Goal: Transaction & Acquisition: Purchase product/service

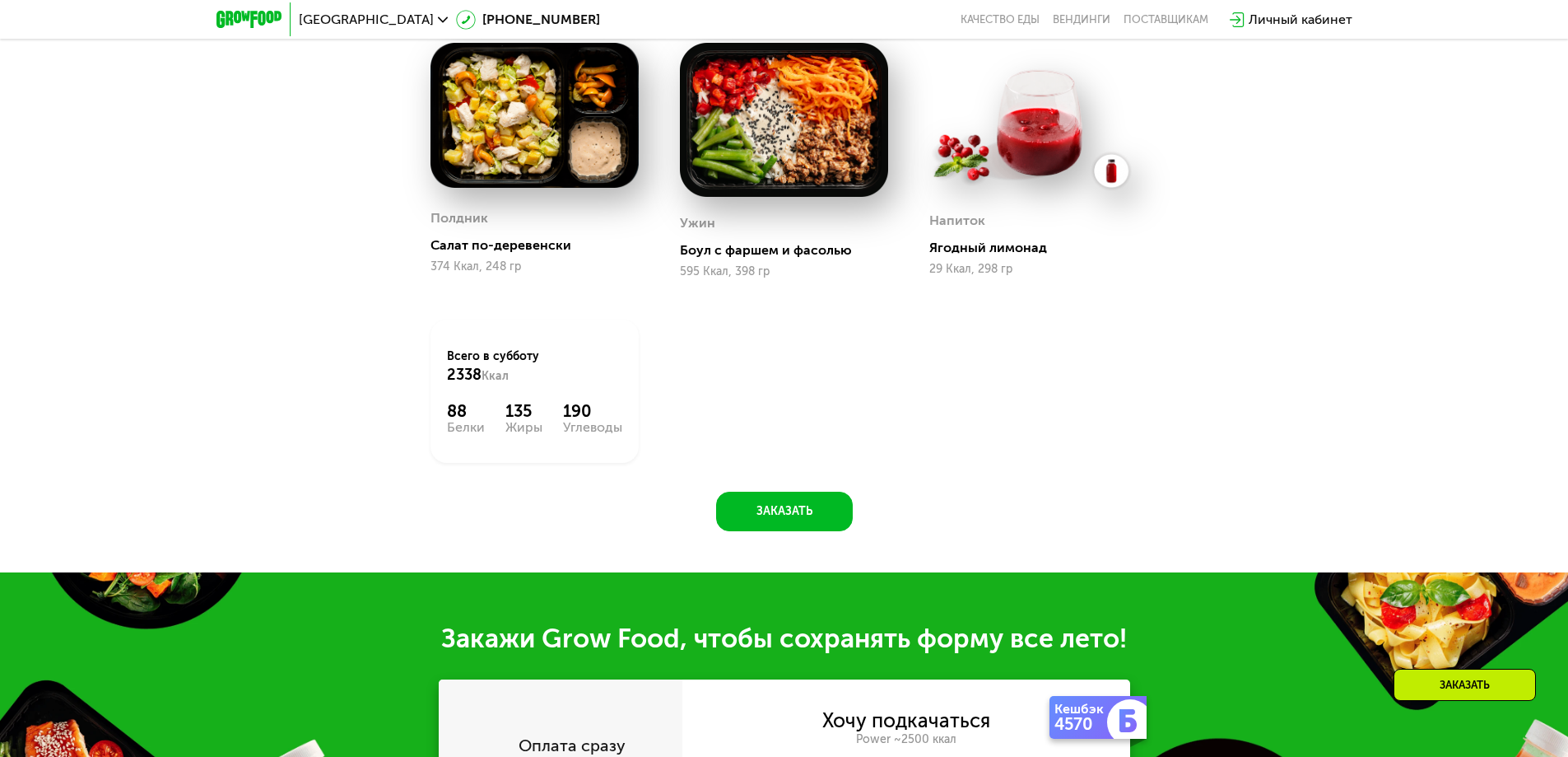
scroll to position [1521, 0]
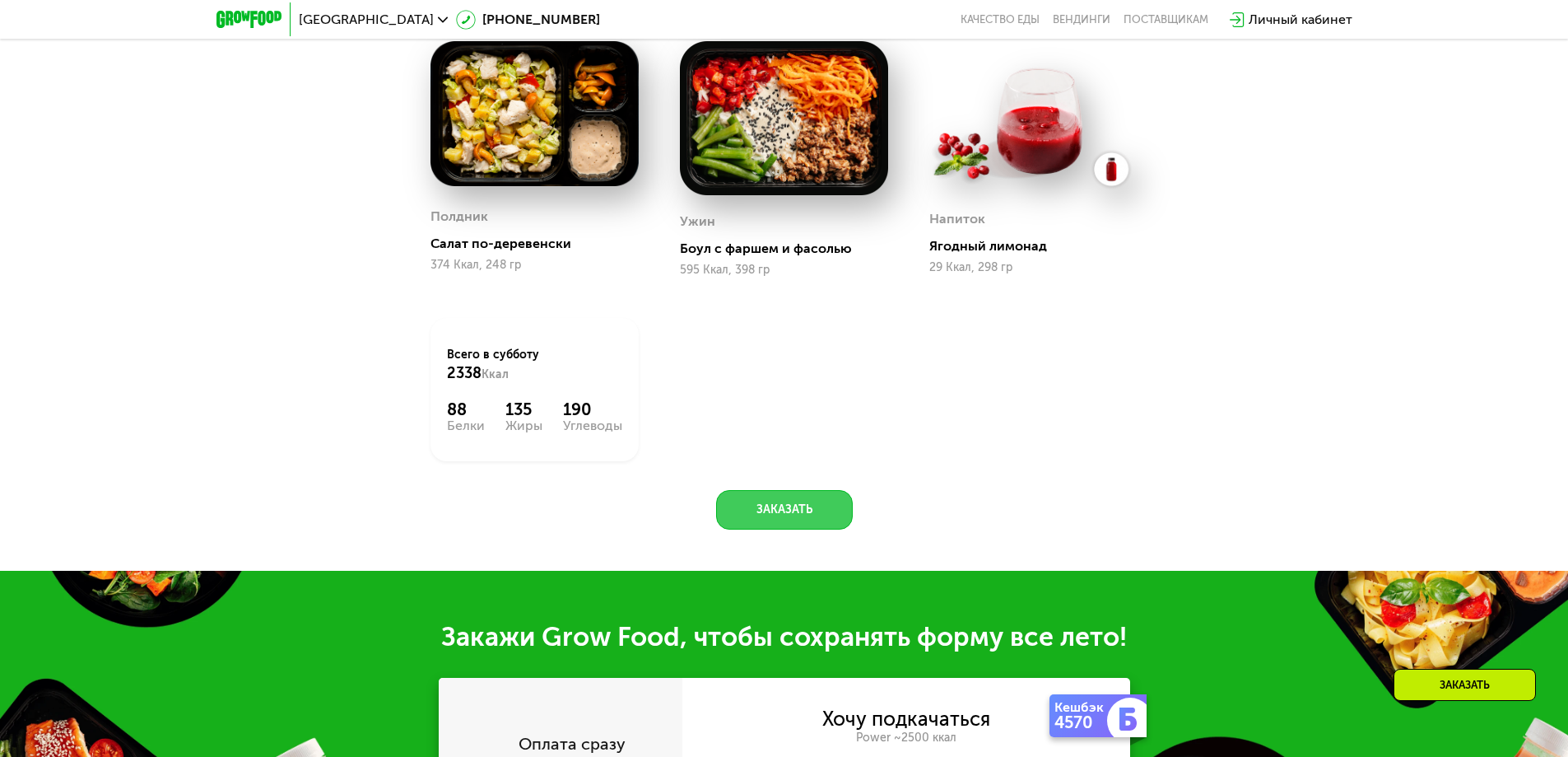
click at [809, 522] on button "Заказать" at bounding box center [784, 509] width 137 height 40
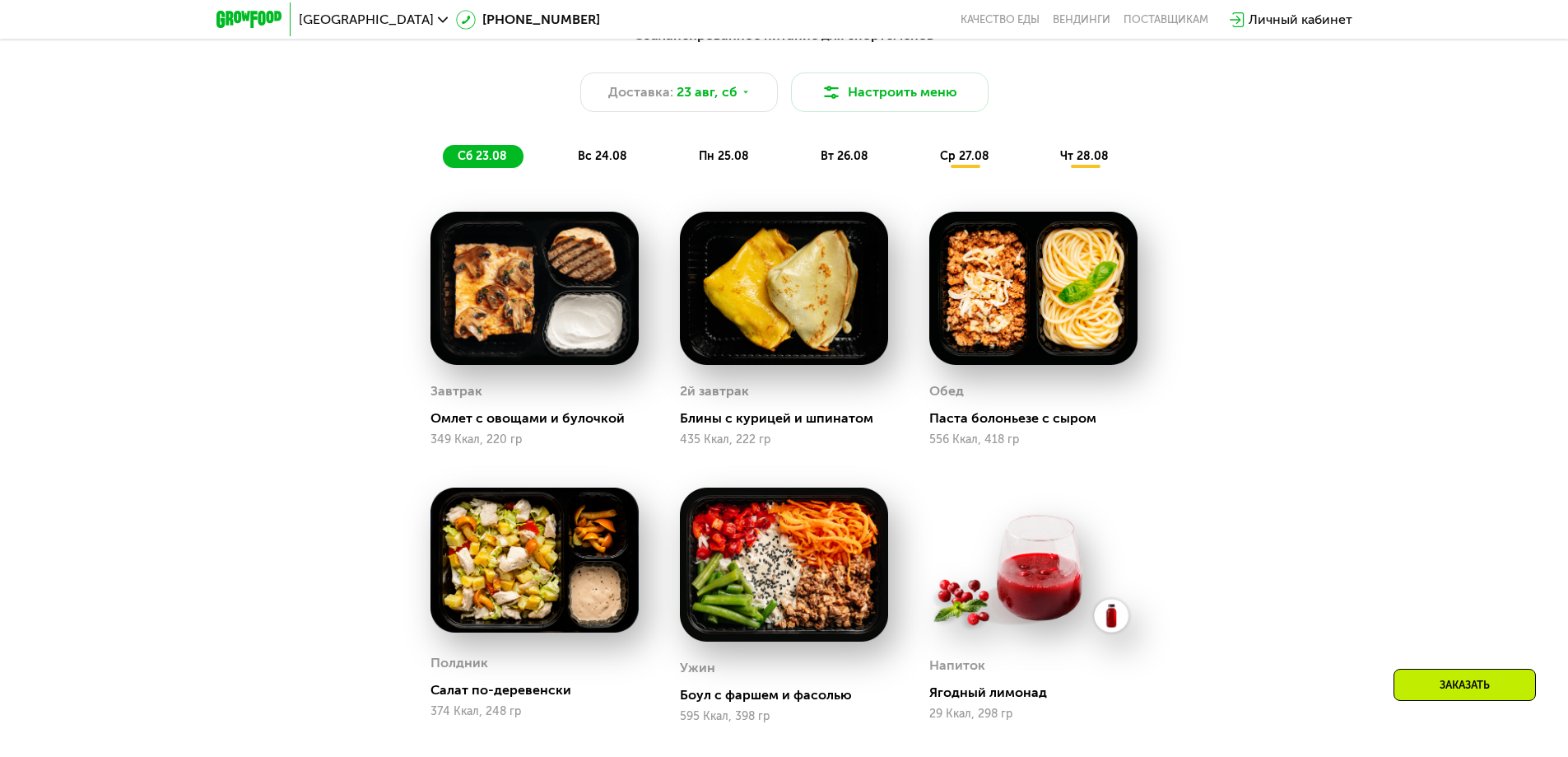
scroll to position [862, 0]
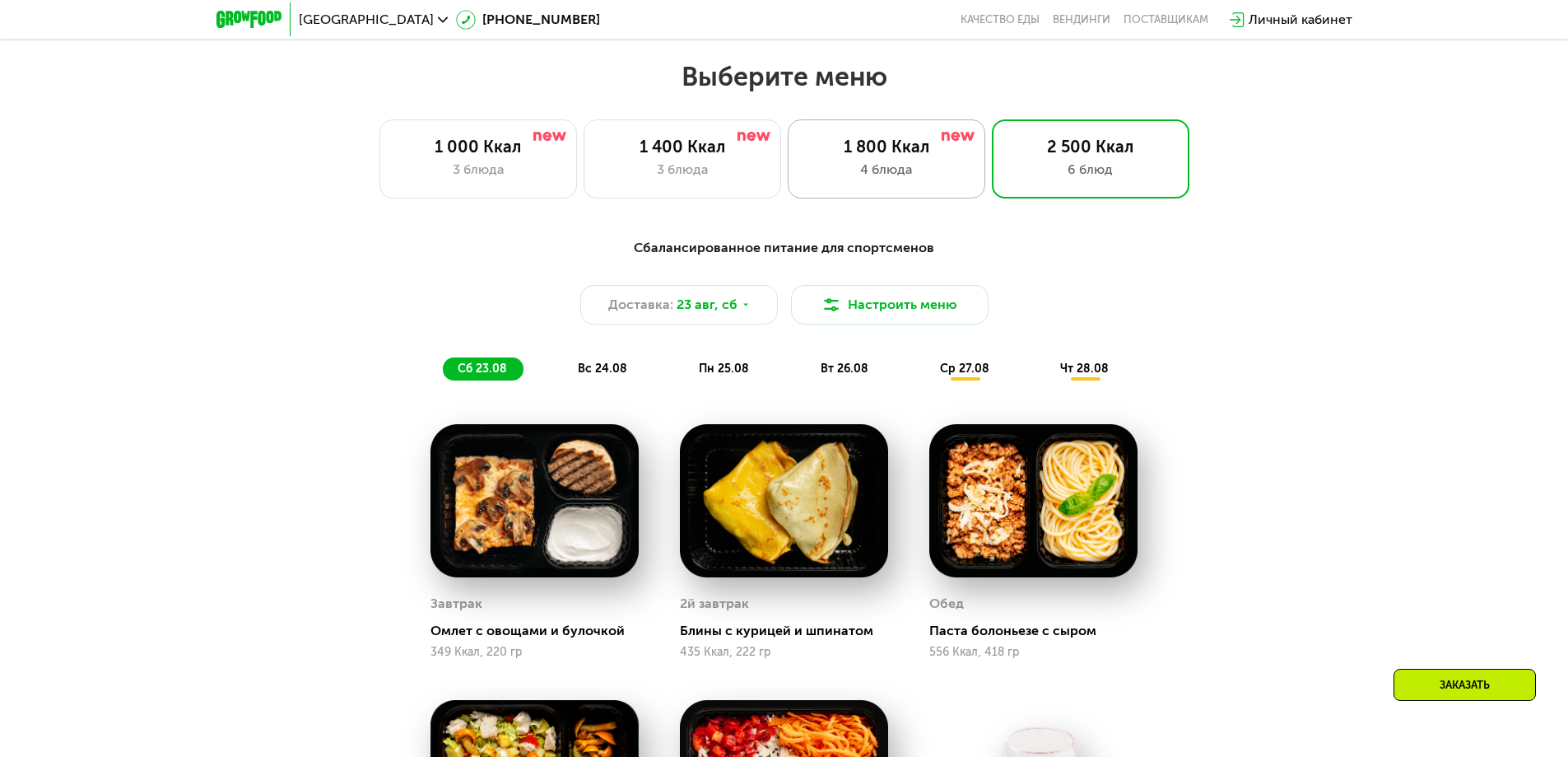
click at [899, 156] on div "1 800 Ккал" at bounding box center [887, 146] width 163 height 20
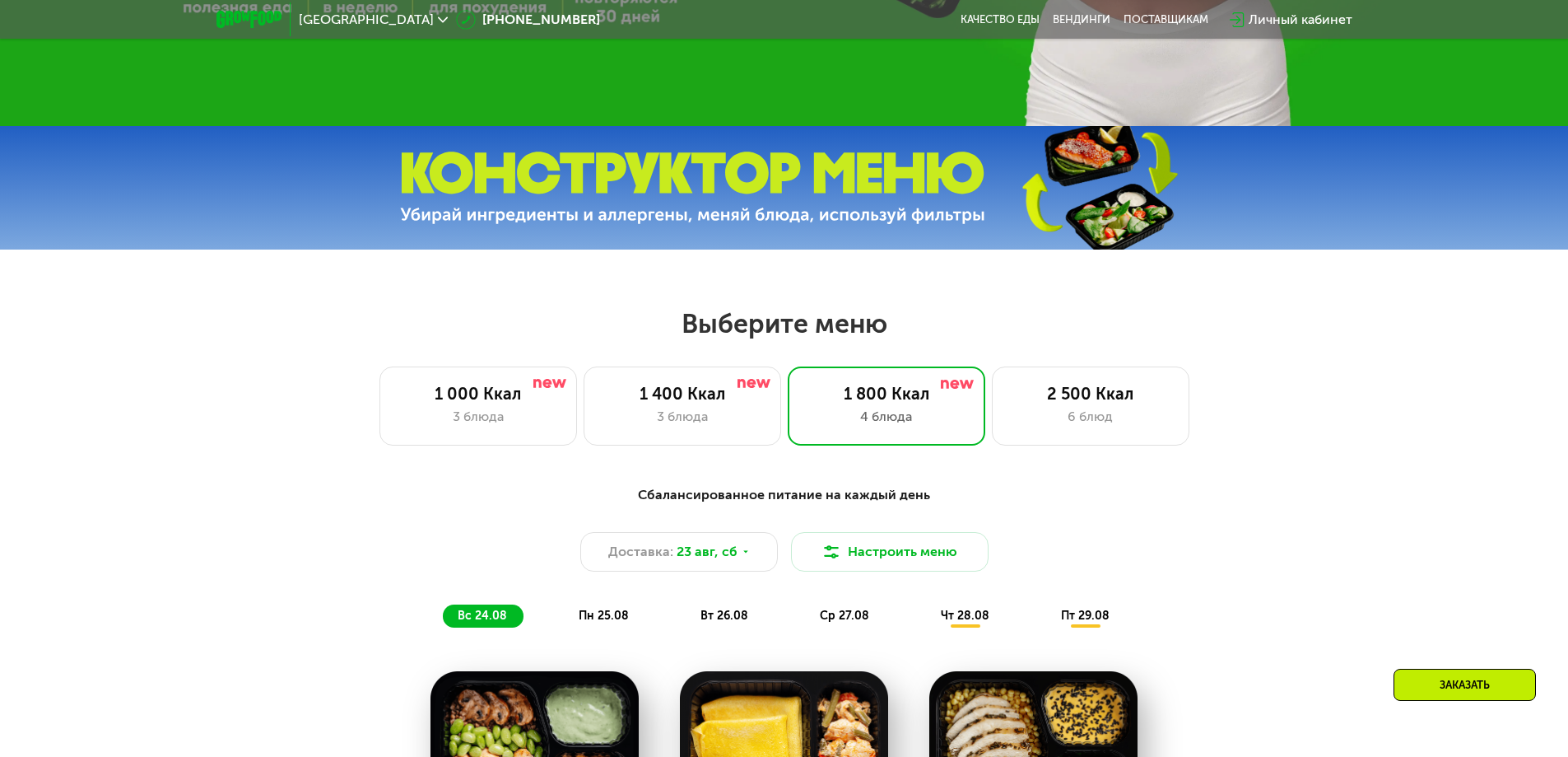
scroll to position [1109, 0]
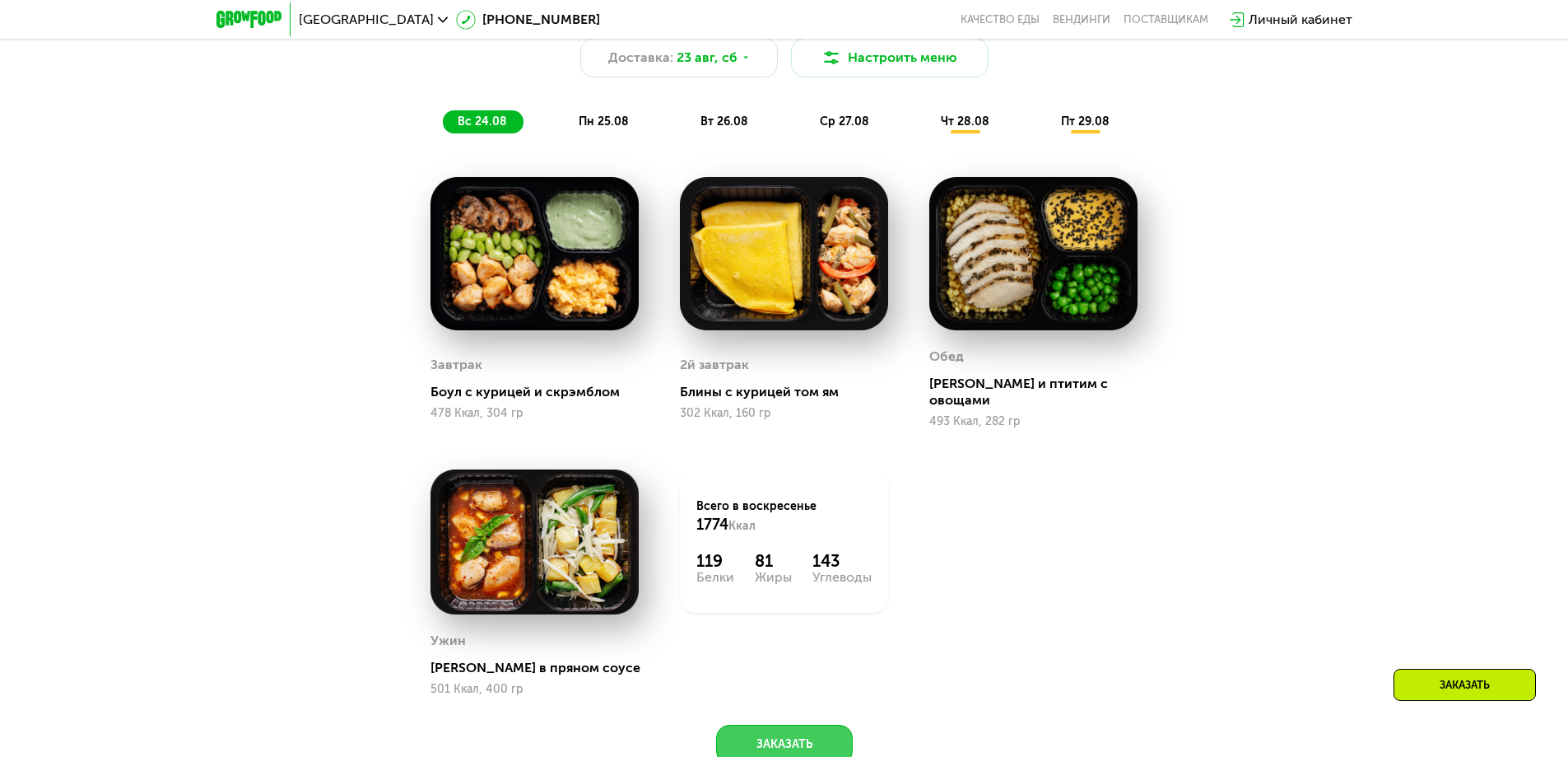
click at [822, 731] on button "Заказать" at bounding box center [784, 744] width 137 height 40
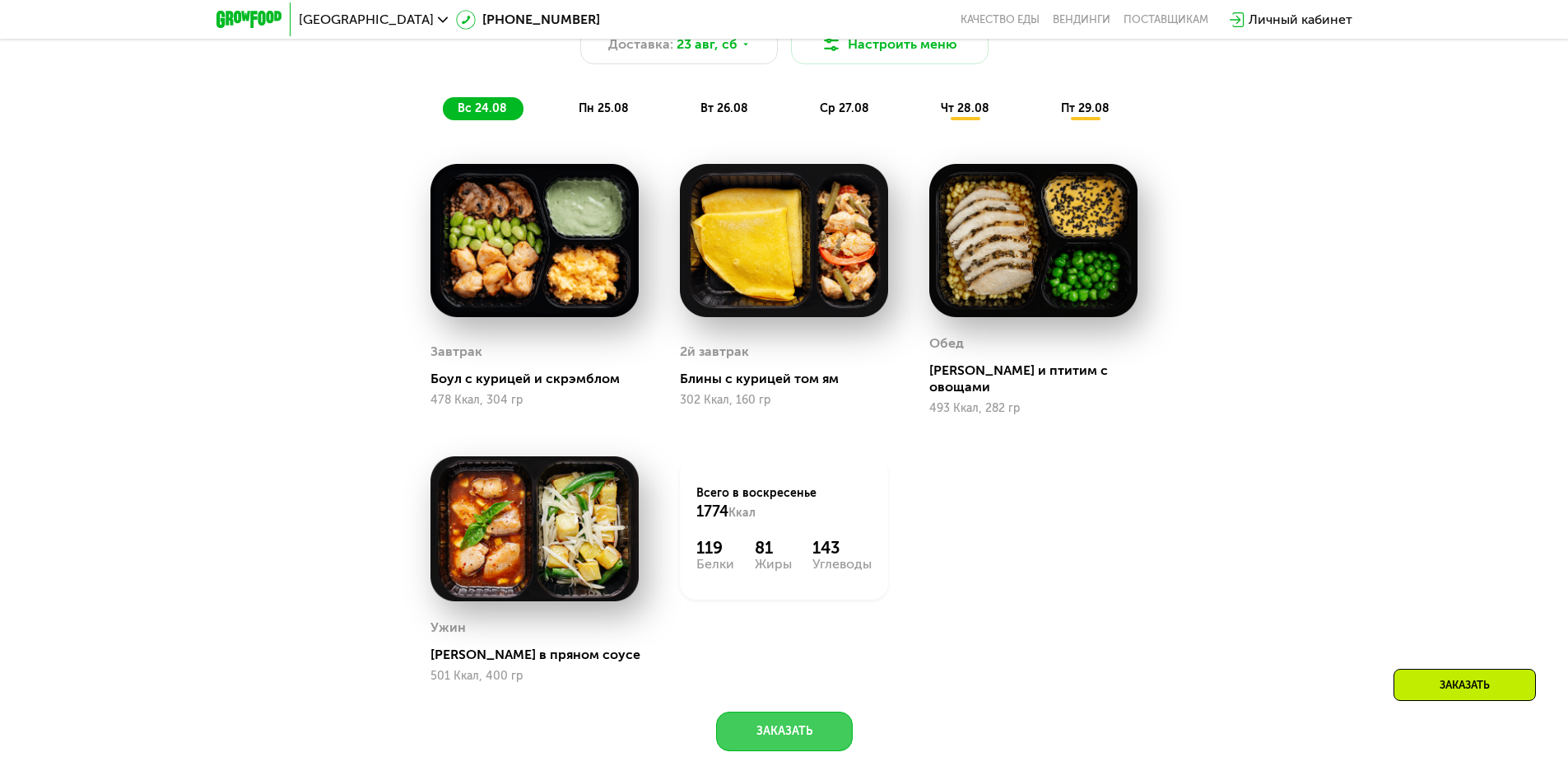
scroll to position [916, 0]
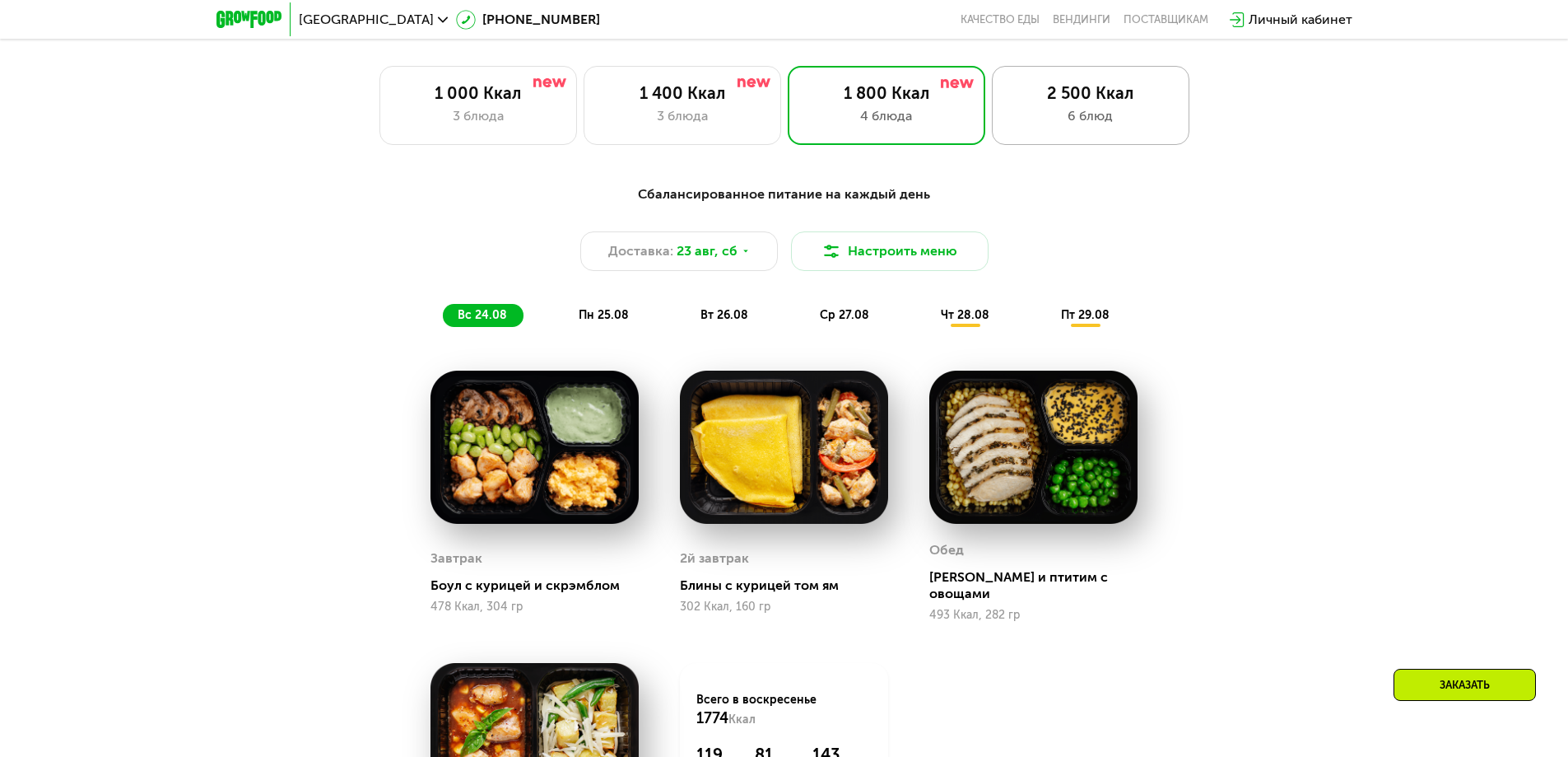
click at [1087, 121] on div "6 блюд" at bounding box center [1090, 115] width 163 height 20
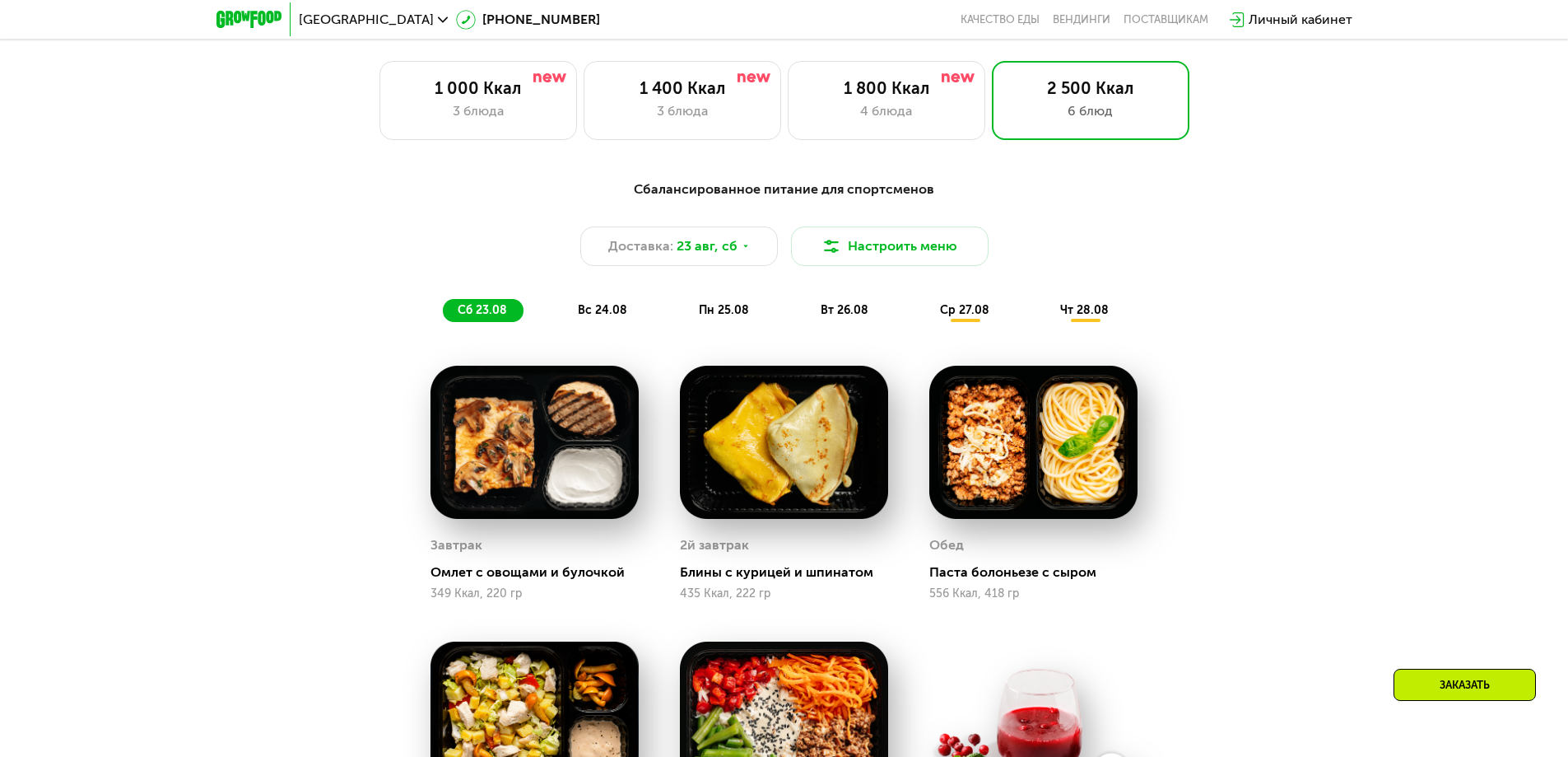
scroll to position [833, 0]
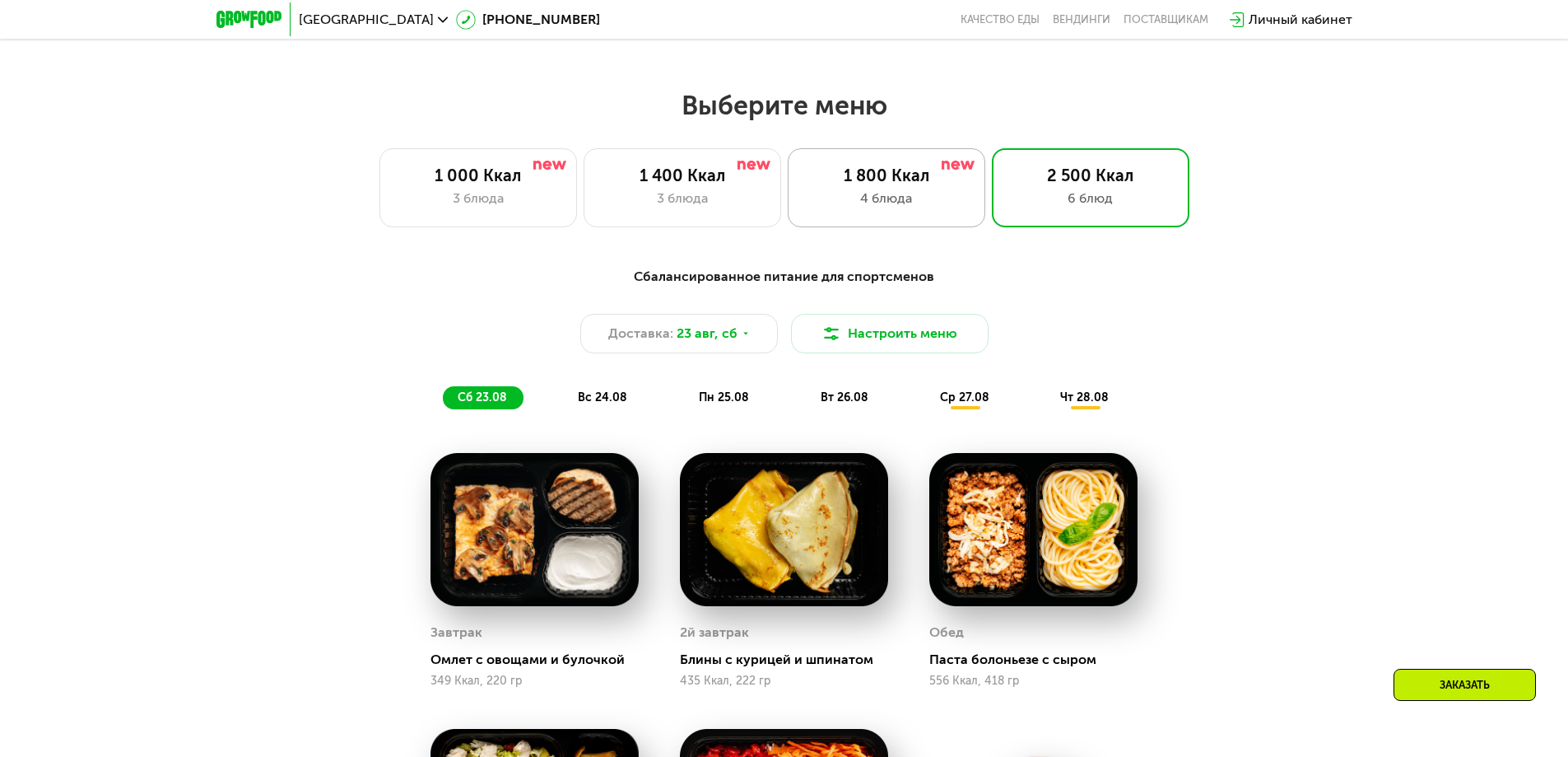
click at [915, 185] on div "1 800 Ккал" at bounding box center [887, 175] width 163 height 20
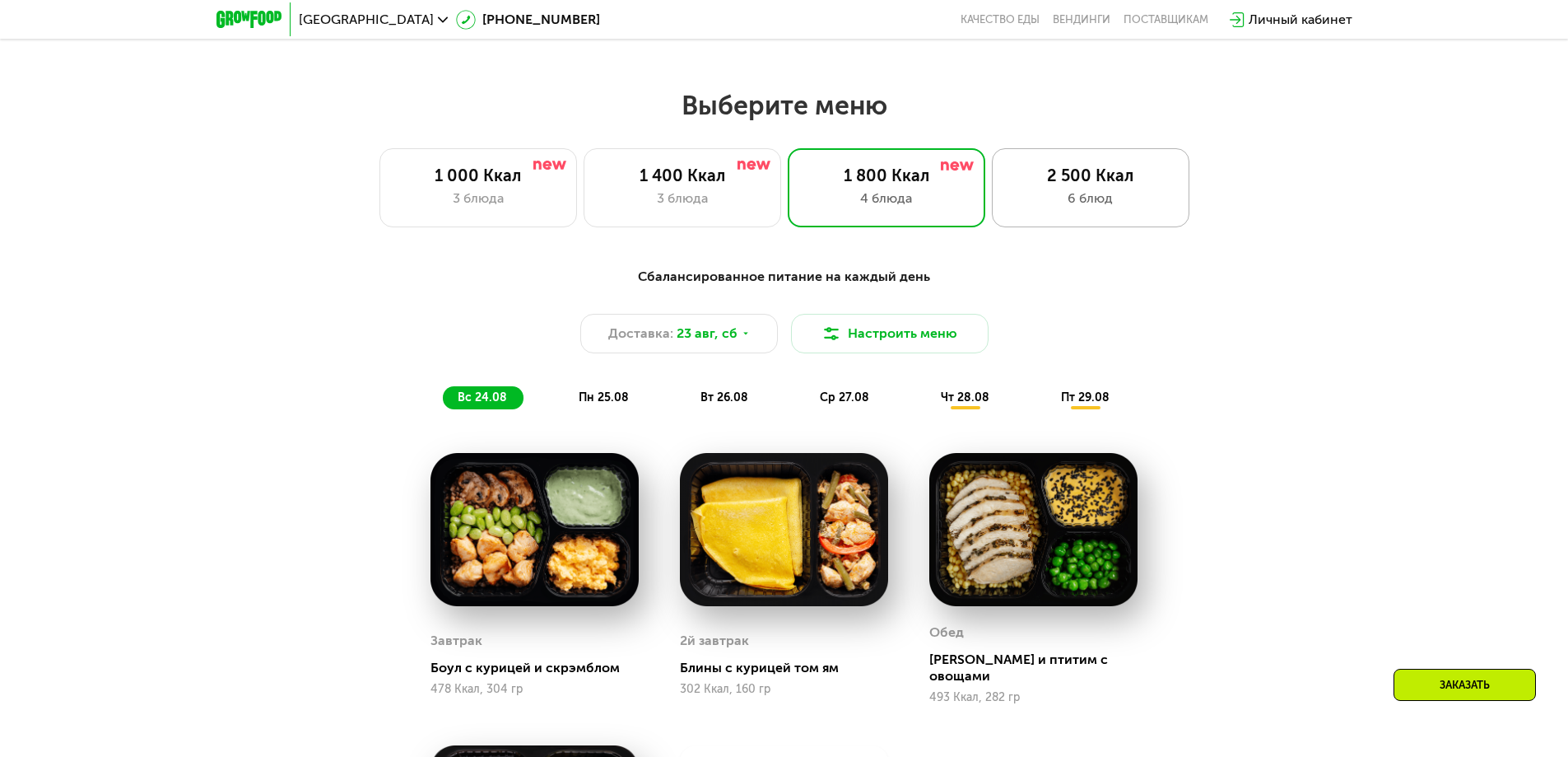
click at [1136, 202] on div "6 блюд" at bounding box center [1090, 198] width 163 height 20
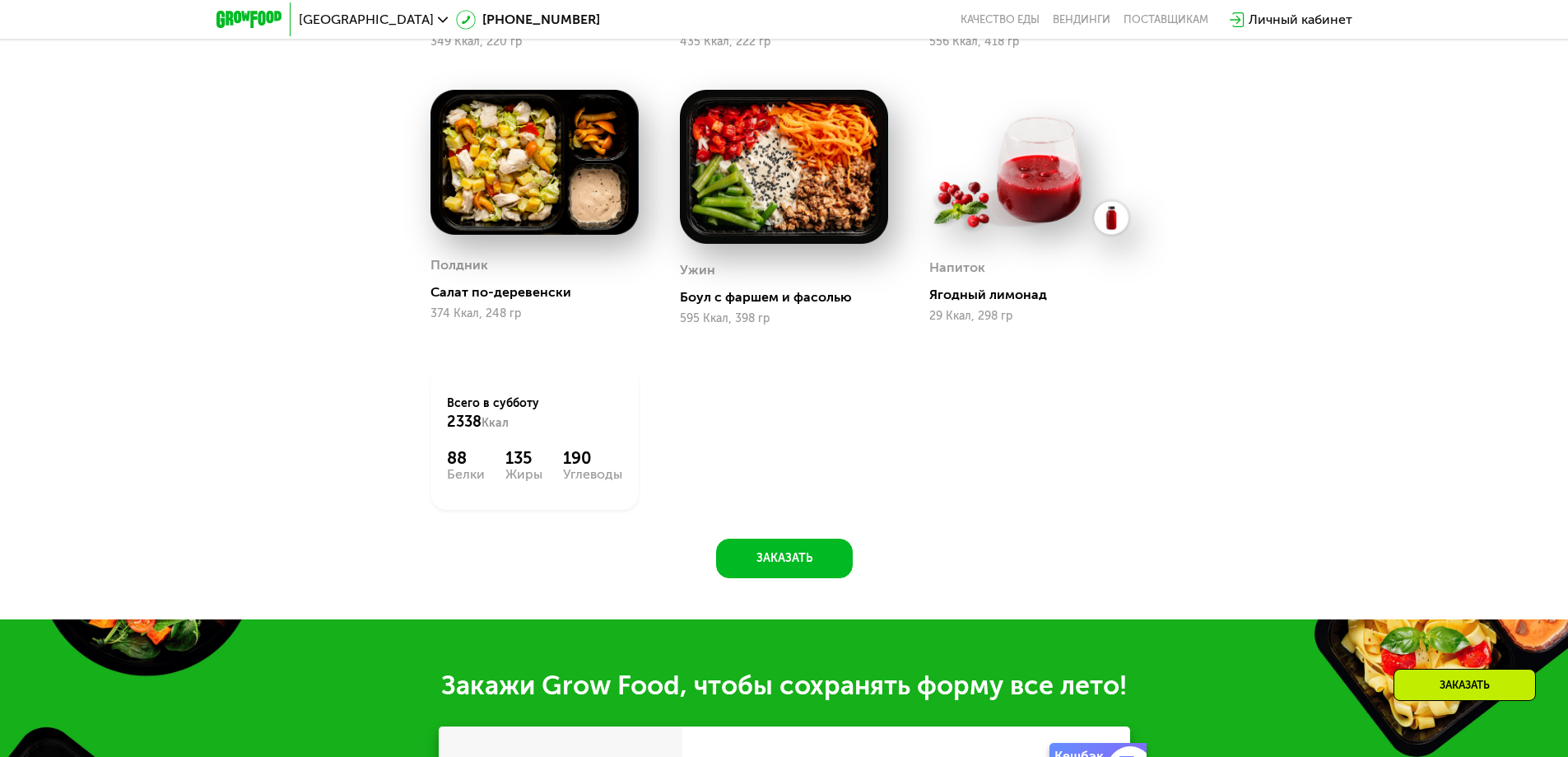
scroll to position [1739, 0]
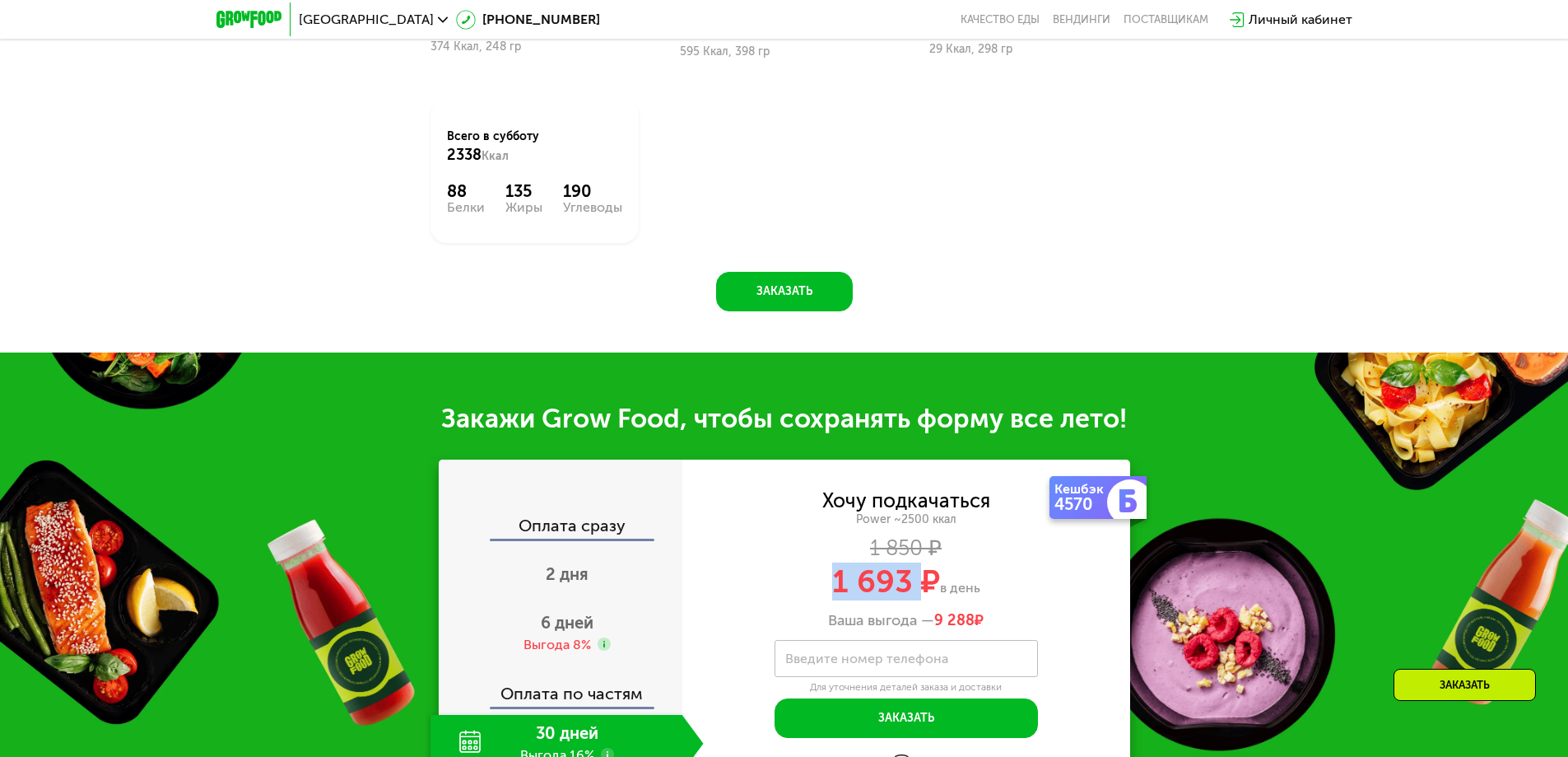
drag, startPoint x: 839, startPoint y: 592, endPoint x: 927, endPoint y: 592, distance: 88.0
click at [927, 592] on span "1 693 ₽" at bounding box center [886, 581] width 108 height 38
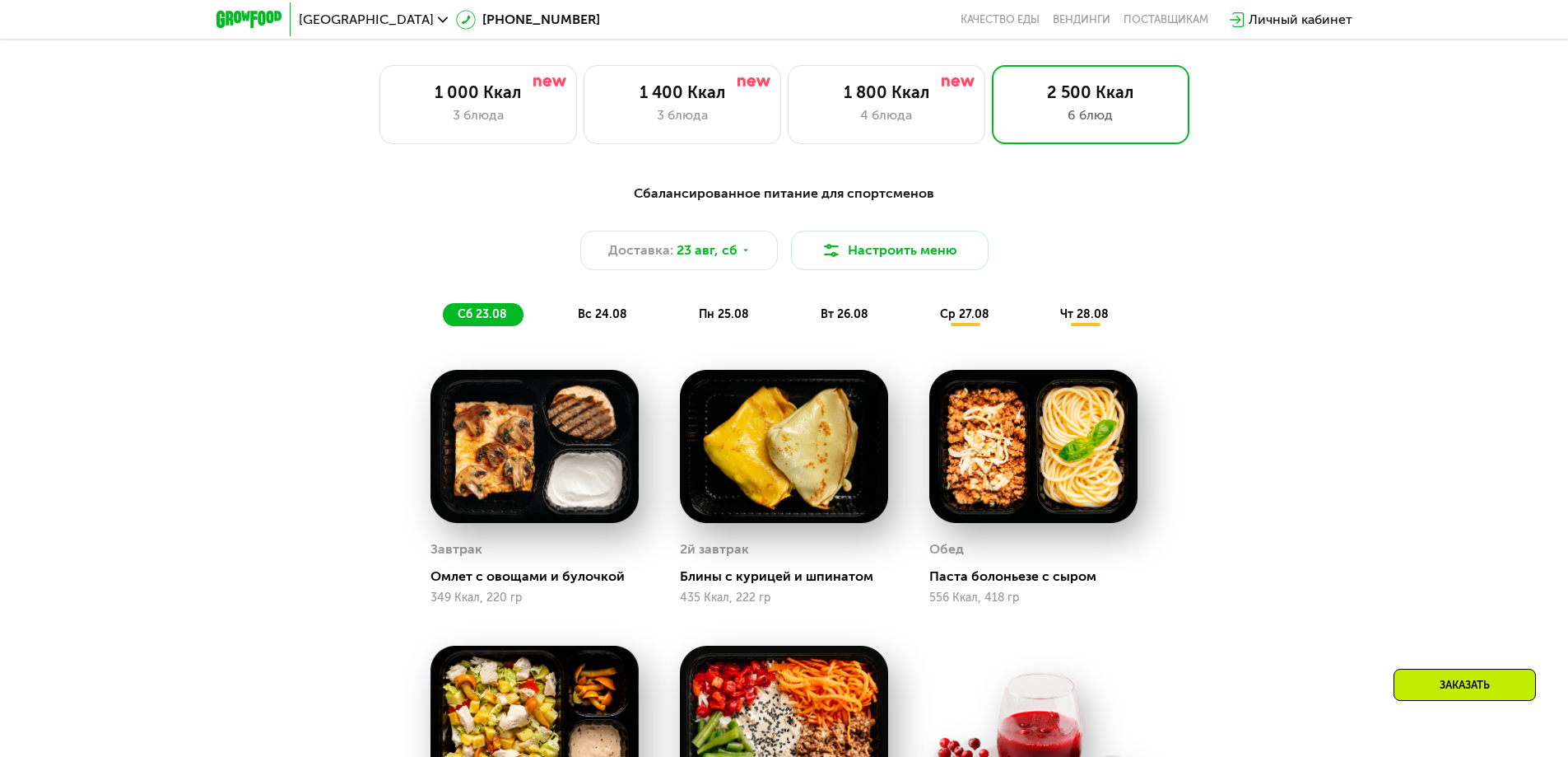
scroll to position [916, 0]
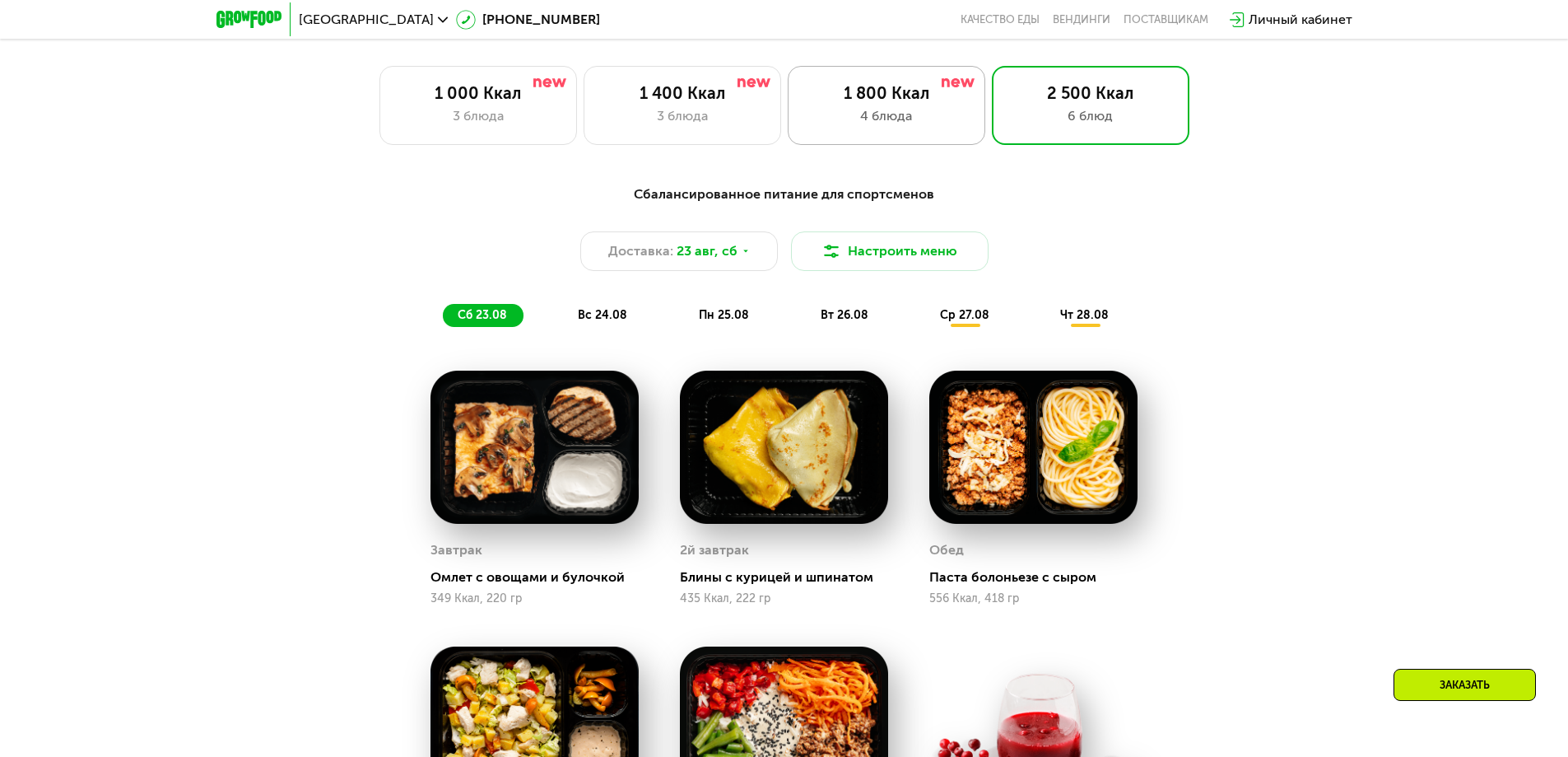
click at [932, 126] on div "4 блюда" at bounding box center [887, 115] width 163 height 20
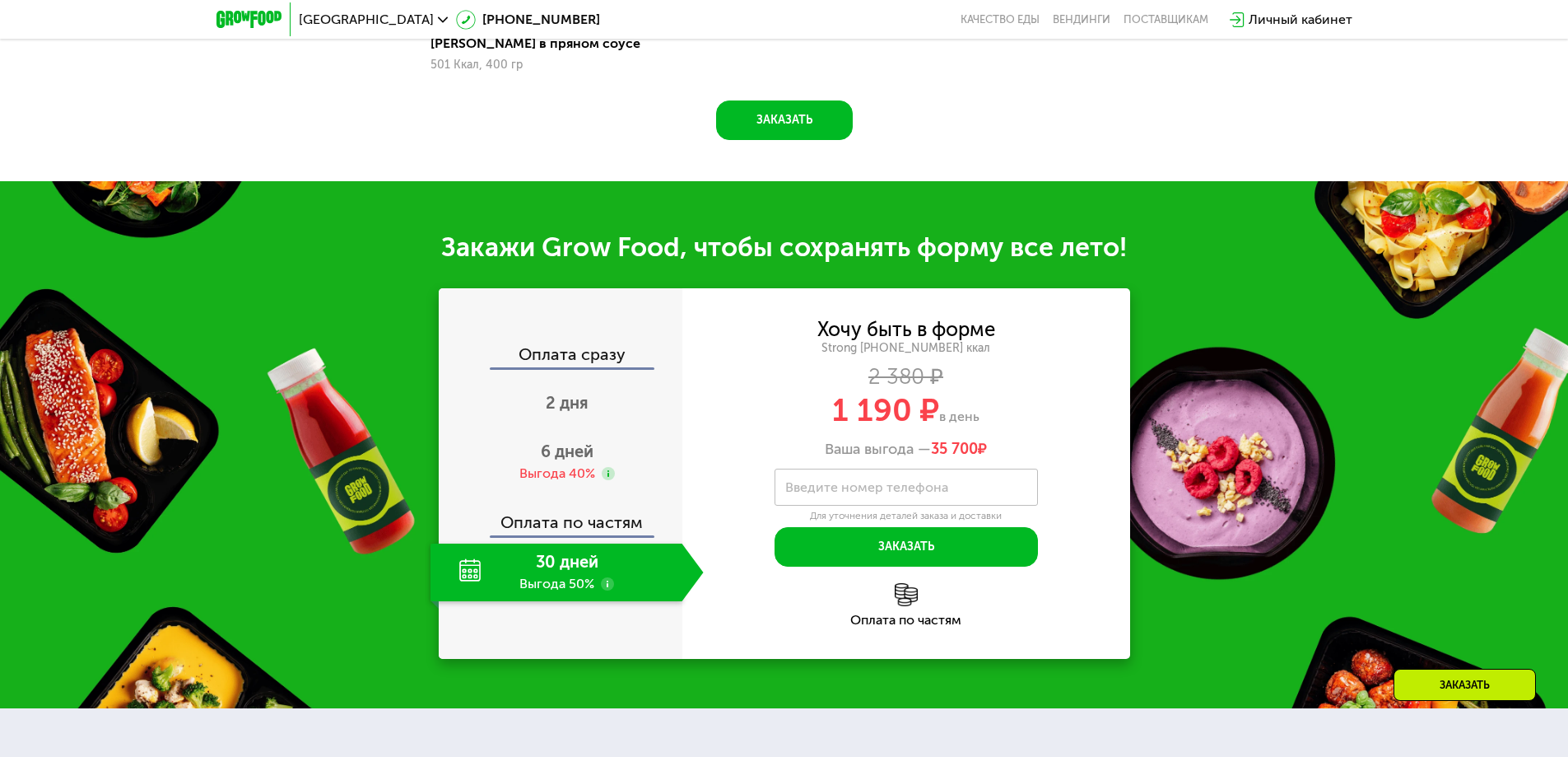
scroll to position [1739, 0]
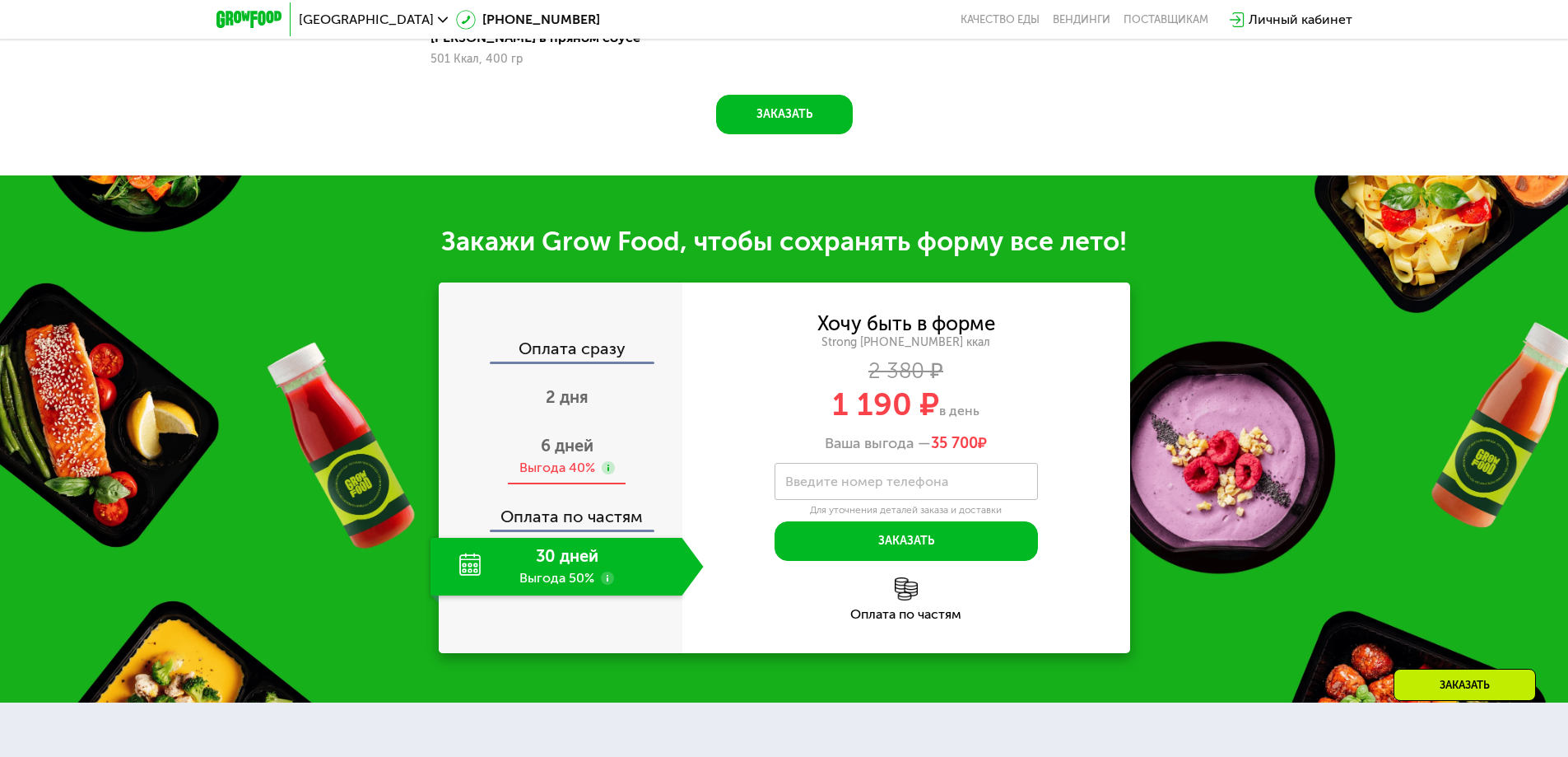
click at [570, 436] on span "6 дней" at bounding box center [567, 445] width 53 height 20
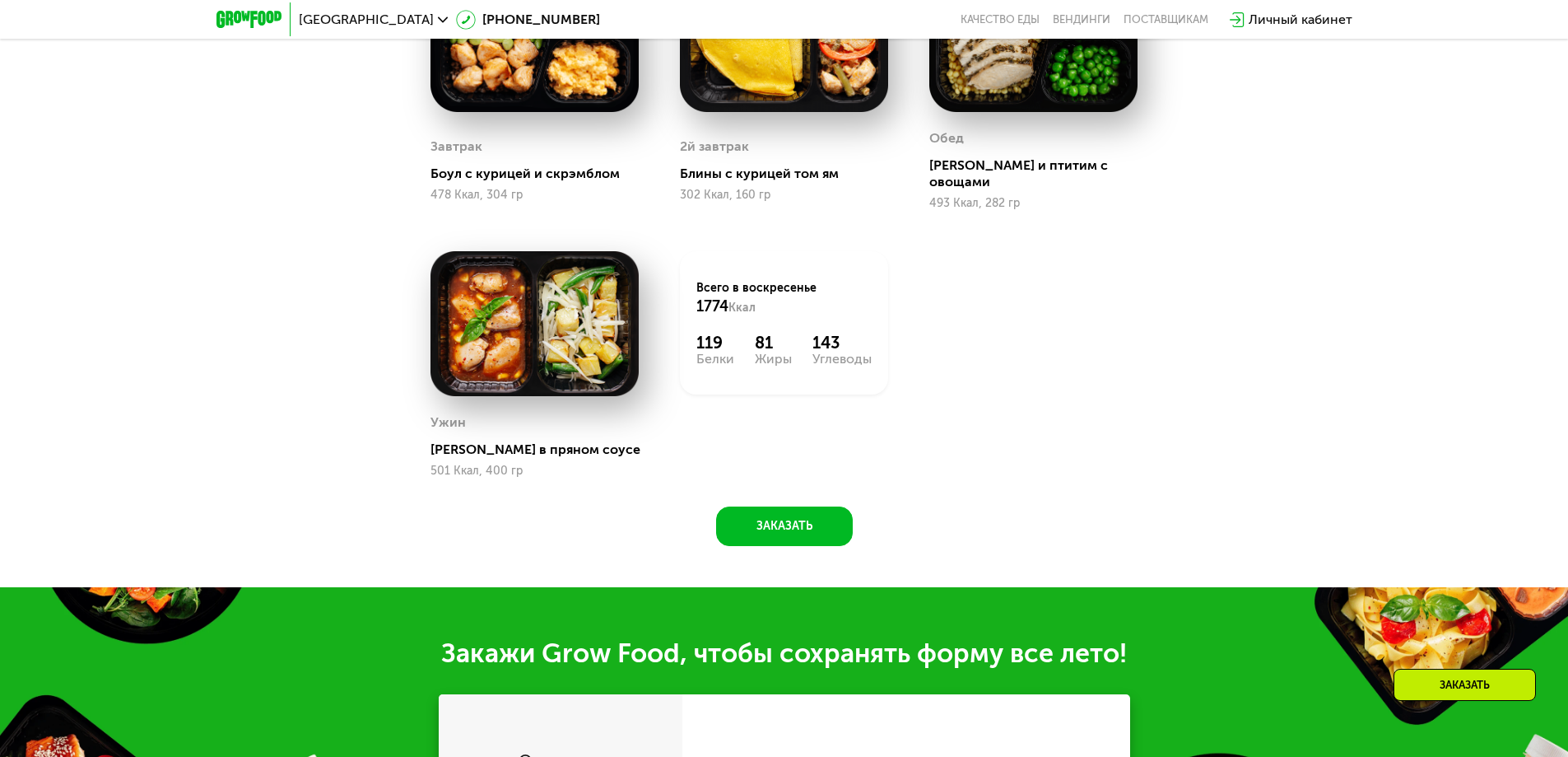
scroll to position [1657, 0]
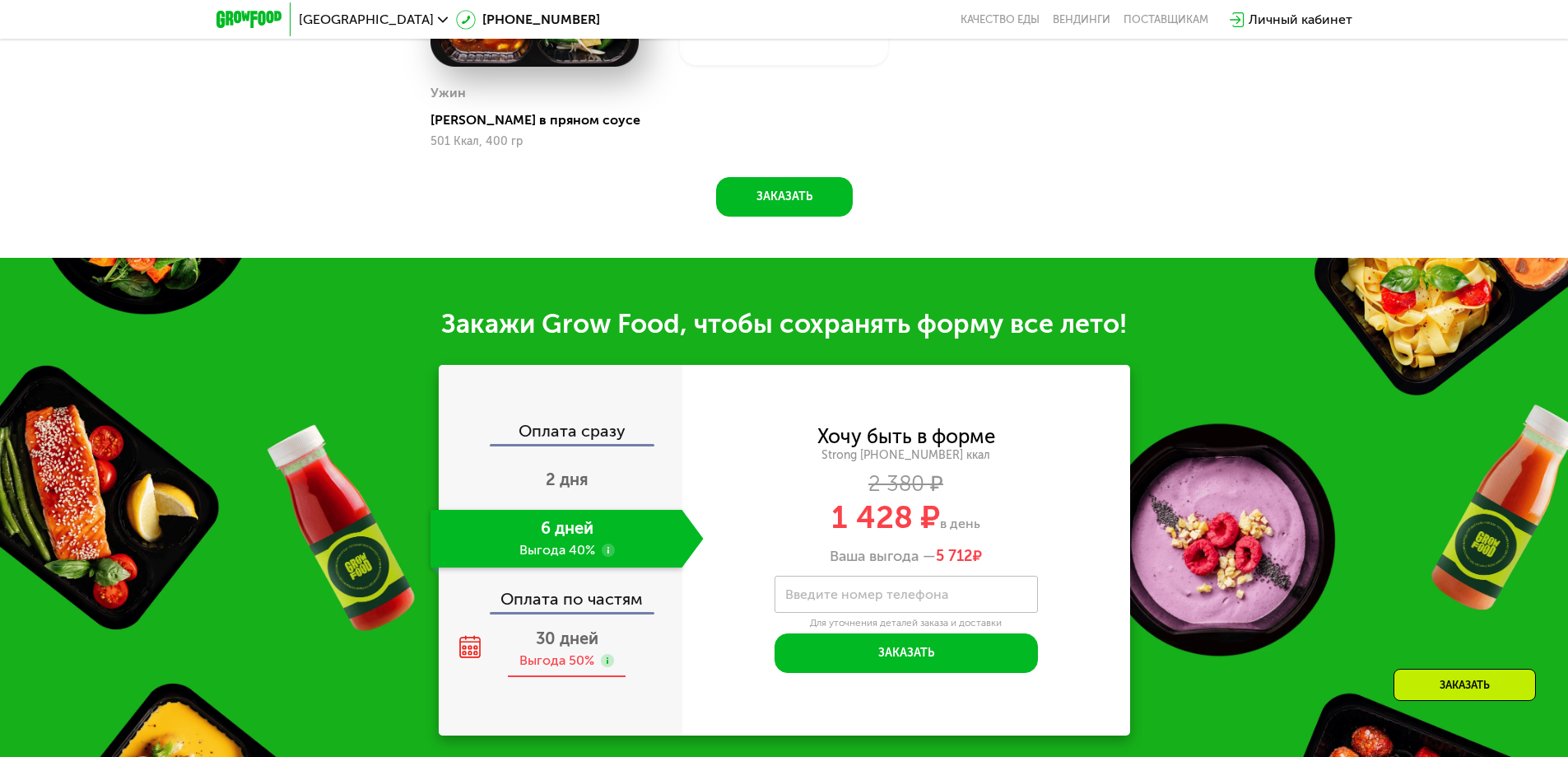
click at [557, 633] on span "30 дней" at bounding box center [568, 637] width 63 height 20
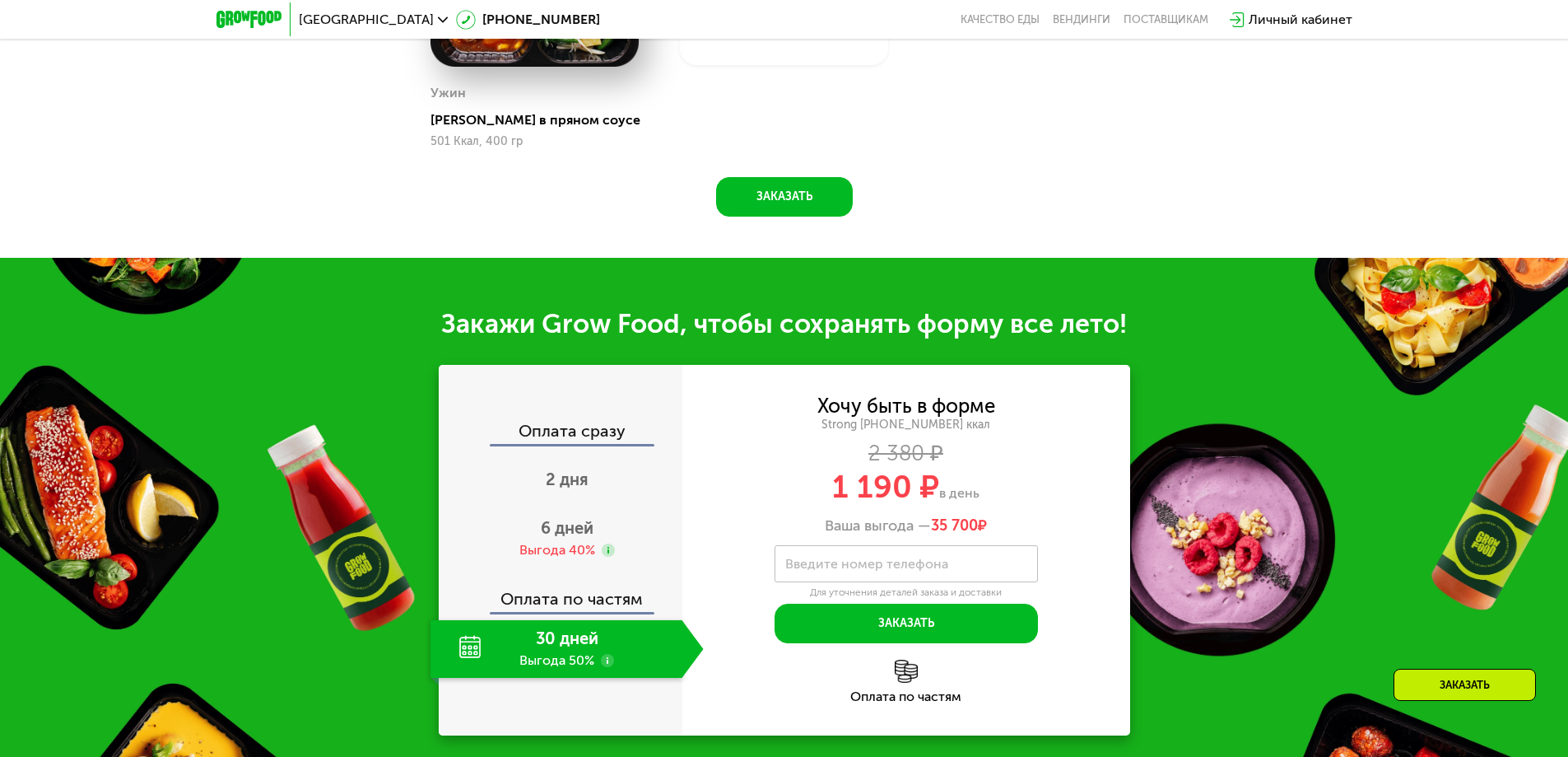
click at [610, 653] on use at bounding box center [608, 660] width 14 height 14
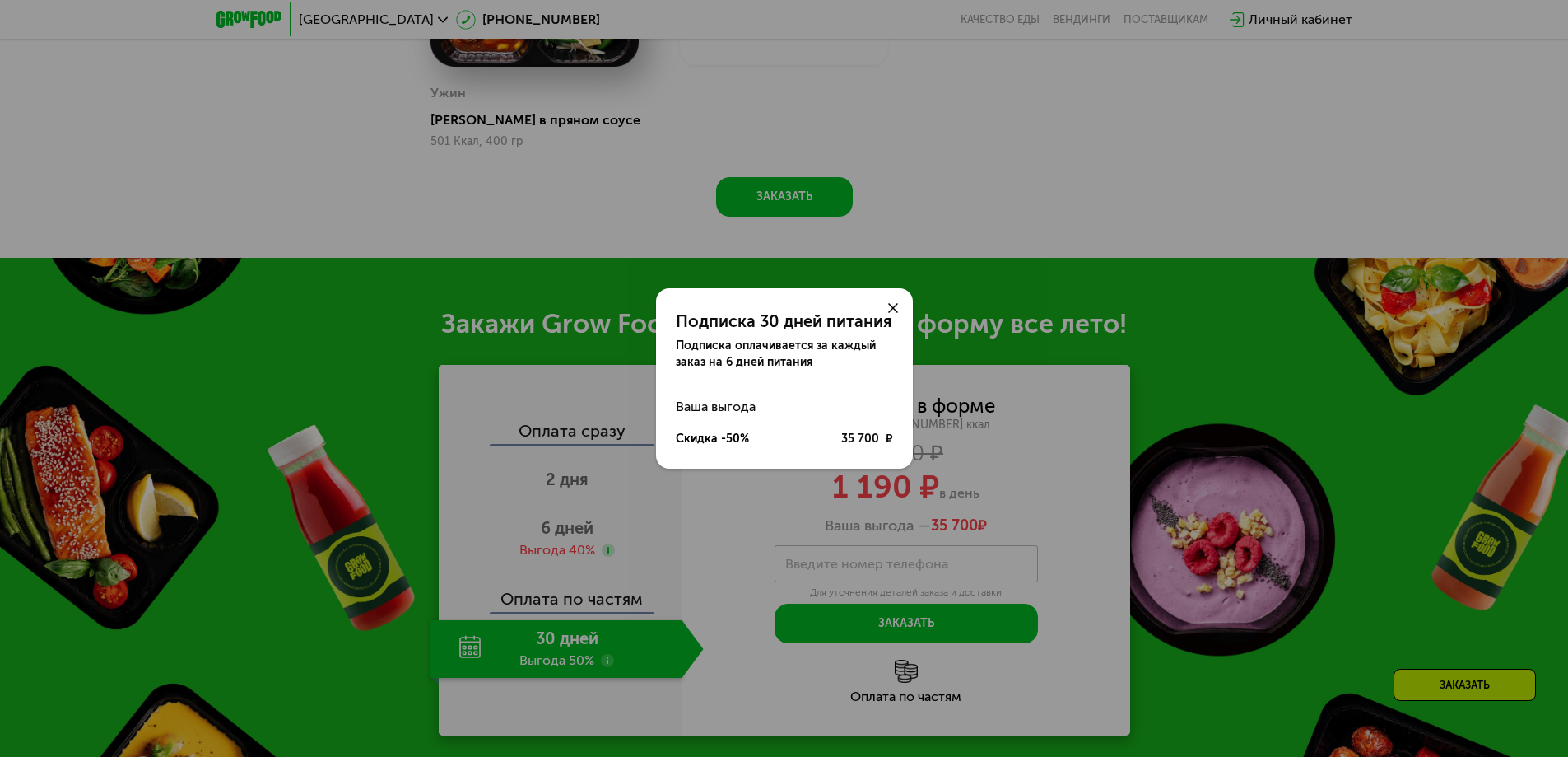
click at [893, 309] on use at bounding box center [893, 308] width 10 height 10
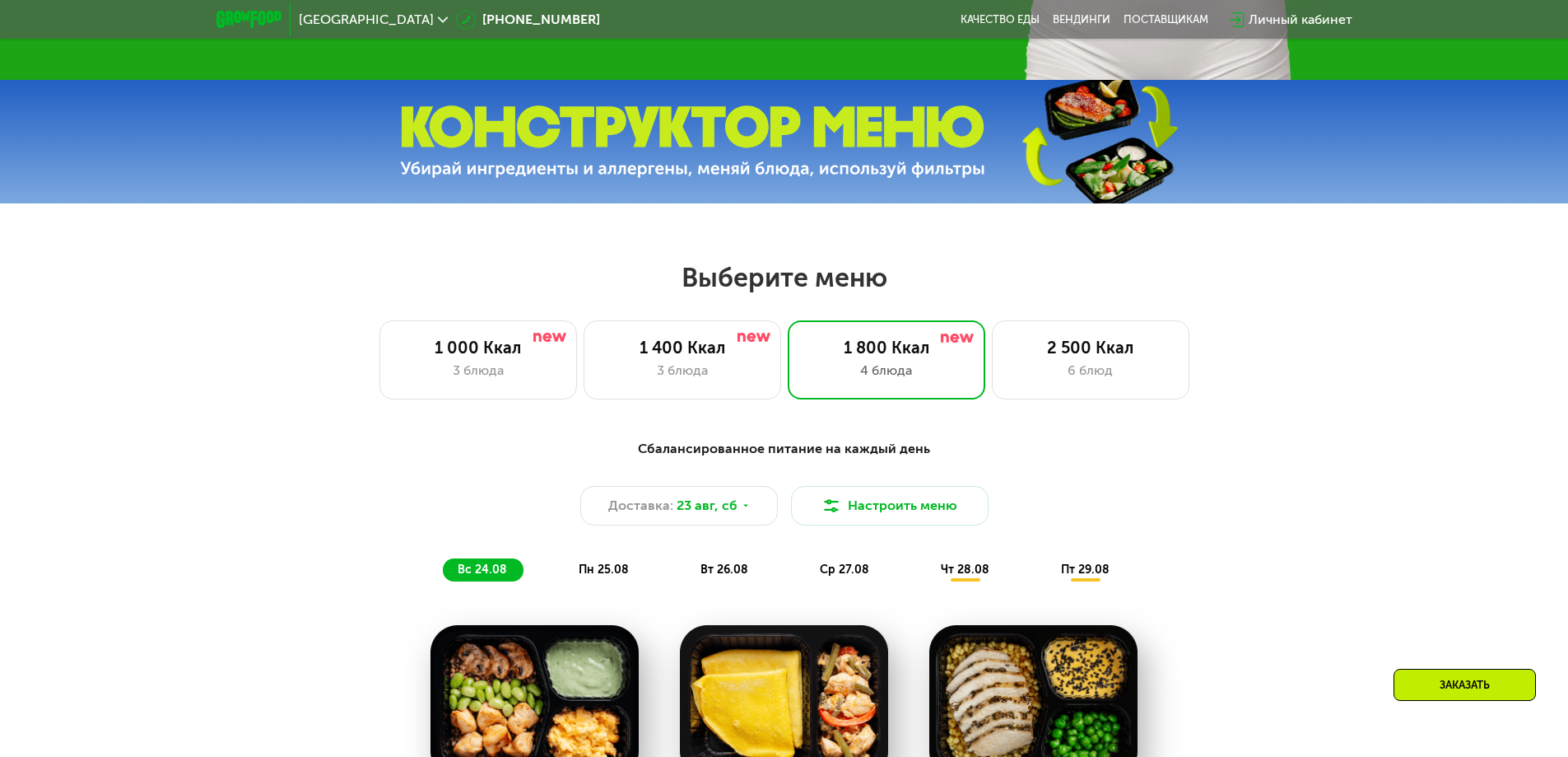
scroll to position [823, 0]
